Goal: Task Accomplishment & Management: Complete application form

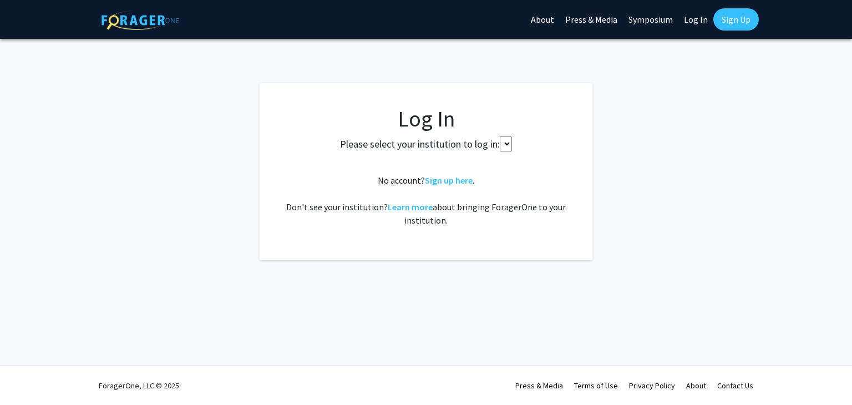
click at [507, 143] on select at bounding box center [506, 144] width 12 height 15
click at [455, 182] on link "Sign up here" at bounding box center [449, 180] width 48 height 11
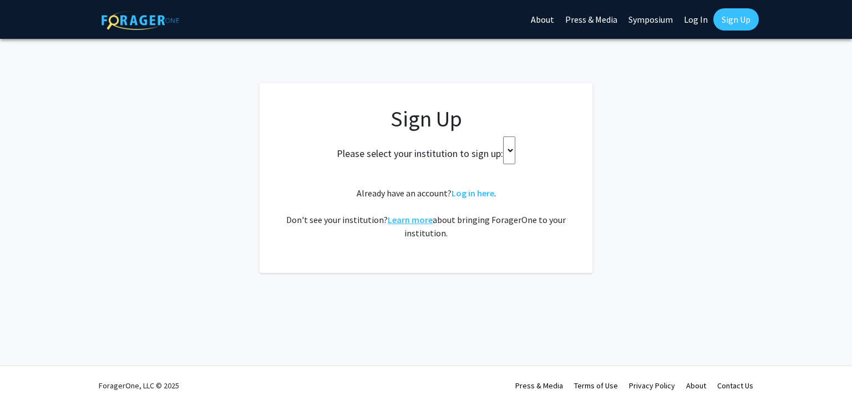
click at [417, 219] on link "Learn more" at bounding box center [410, 219] width 45 height 11
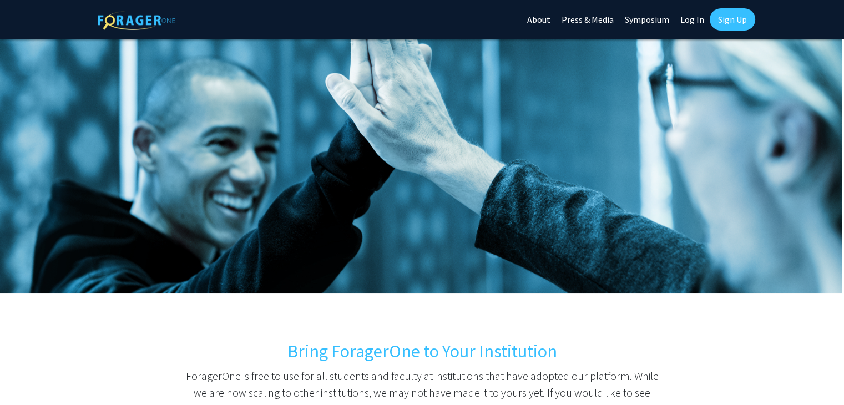
click at [249, 329] on div "Bring ForagerOne to Your Institution ForagerOne is free to use for all students…" at bounding box center [422, 284] width 844 height 491
click at [696, 23] on link "Log In" at bounding box center [692, 19] width 35 height 39
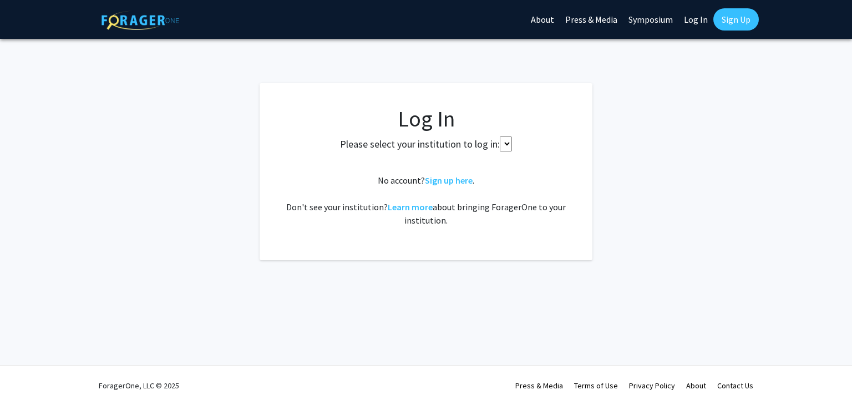
click at [696, 23] on link "Log In" at bounding box center [696, 19] width 35 height 39
click at [744, 16] on link "Sign Up" at bounding box center [737, 19] width 46 height 22
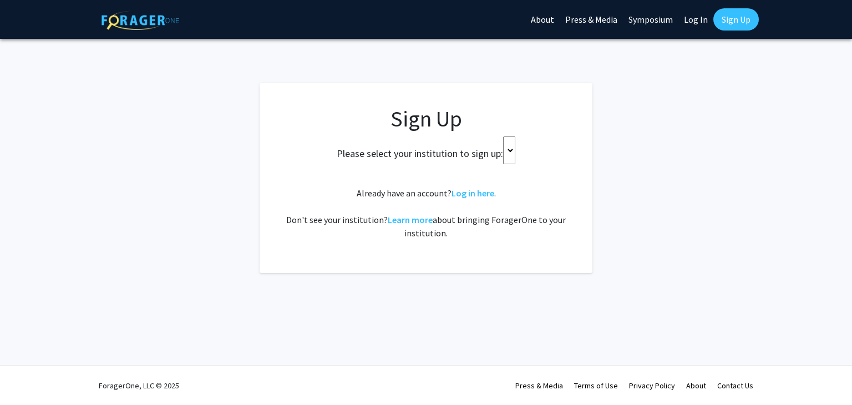
click at [503, 148] on select at bounding box center [509, 151] width 12 height 28
